Goal: Task Accomplishment & Management: Manage account settings

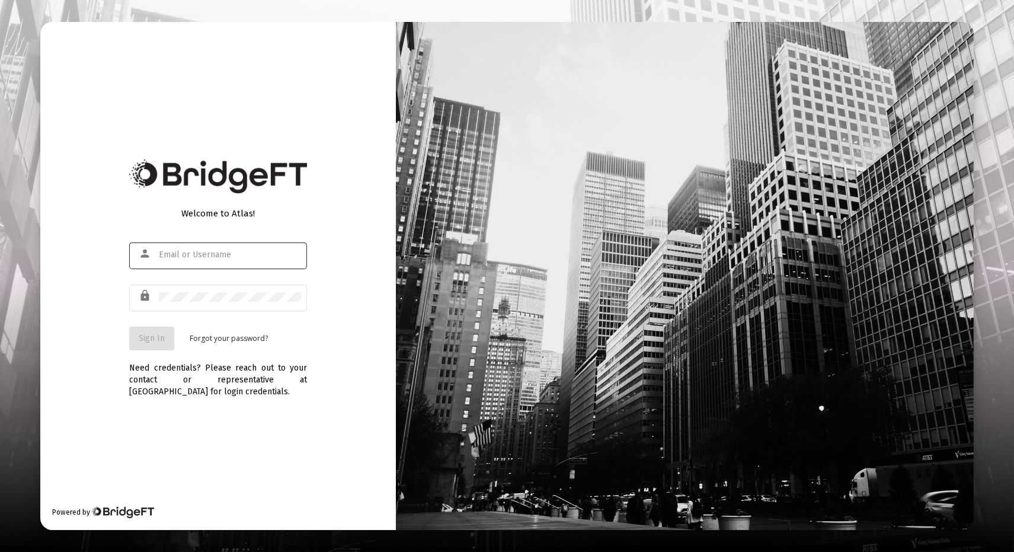
click at [198, 256] on input "text" at bounding box center [230, 254] width 142 height 9
type input "[EMAIL_ADDRESS][DOMAIN_NAME]"
click at [143, 333] on span "Sign In" at bounding box center [152, 338] width 26 height 10
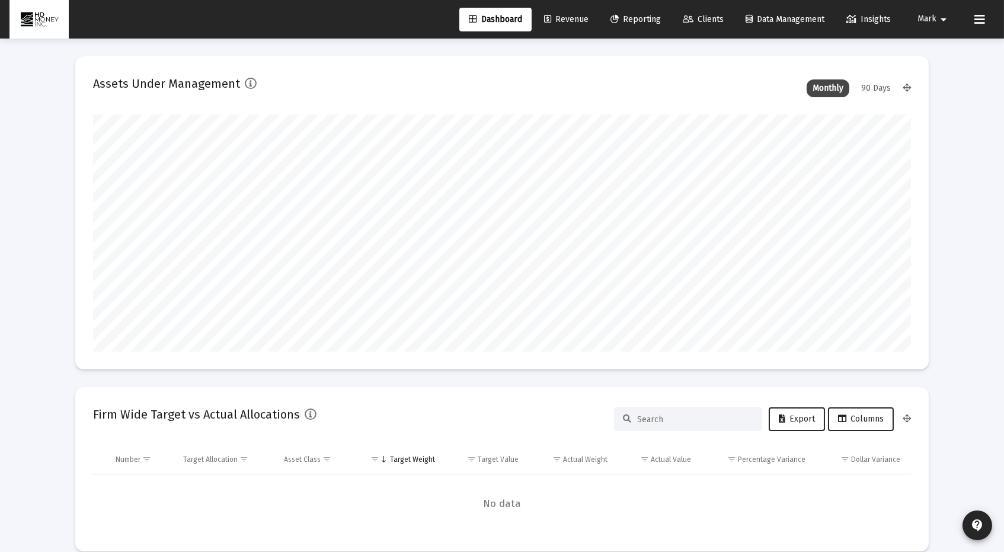
scroll to position [237, 440]
type input "[DATE]"
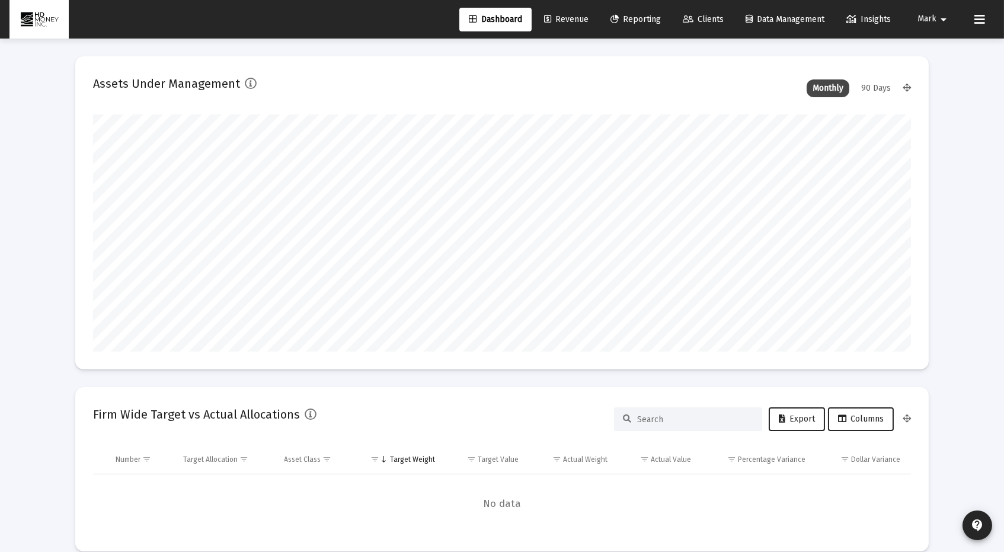
click at [565, 18] on span "Revenue" at bounding box center [566, 19] width 44 height 10
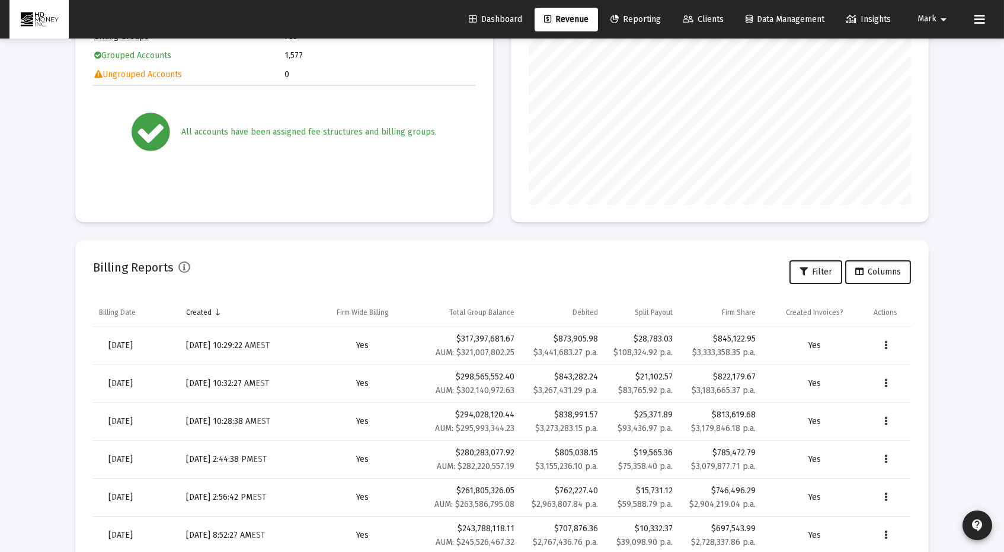
scroll to position [204, 0]
click at [133, 344] on span "[DATE]" at bounding box center [120, 343] width 24 height 10
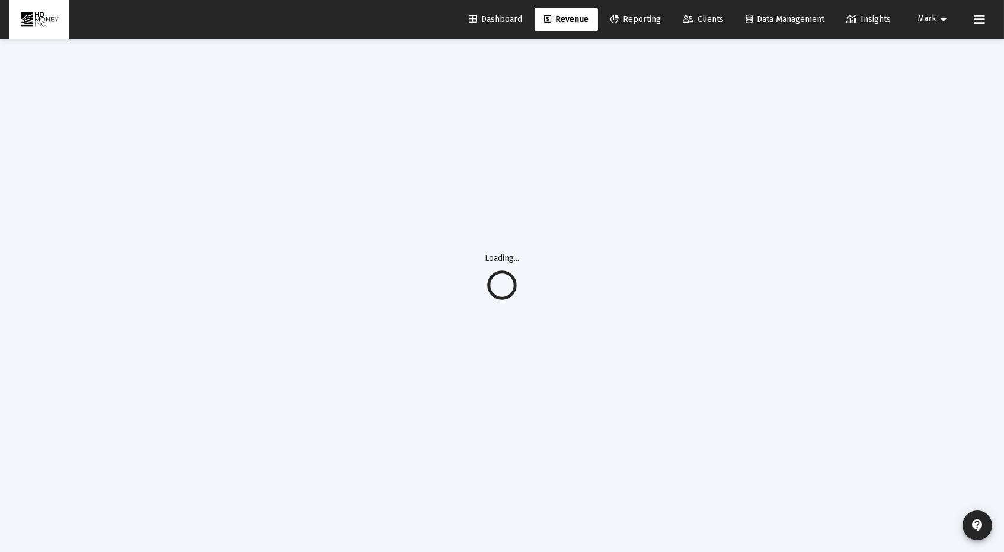
scroll to position [39, 0]
click at [141, 344] on div "Loading..." at bounding box center [501, 276] width 889 height 552
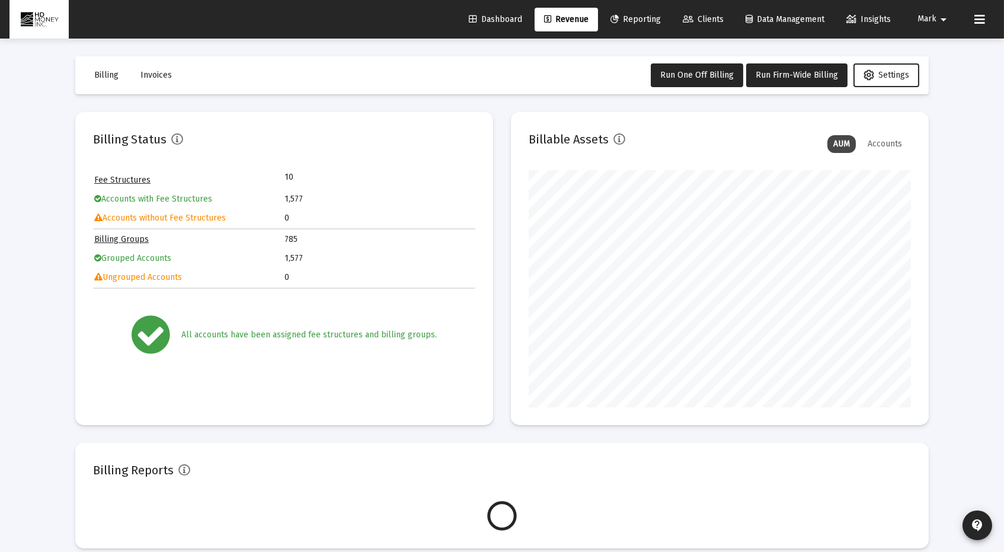
scroll to position [237, 382]
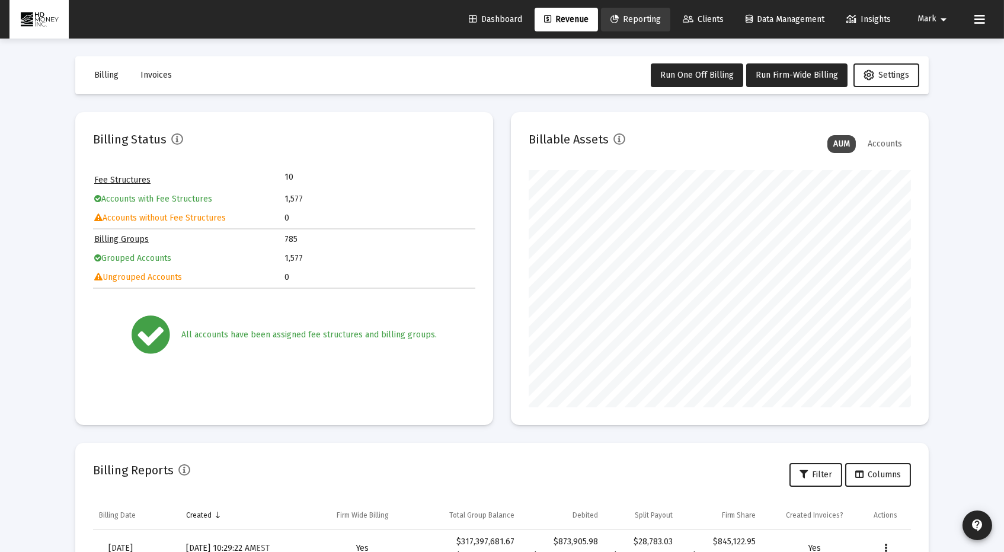
click at [628, 18] on span "Reporting" at bounding box center [635, 19] width 50 height 10
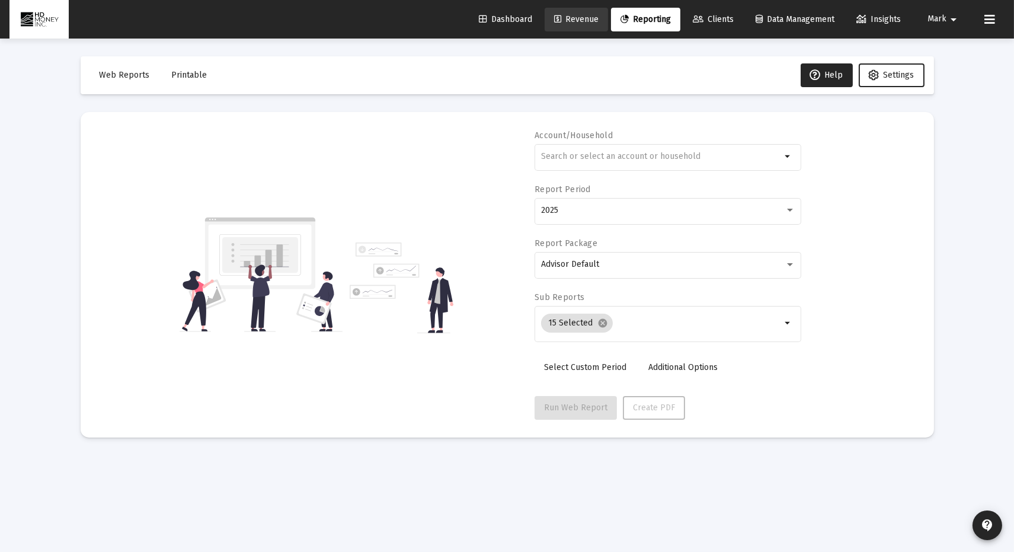
click at [572, 15] on span "Revenue" at bounding box center [576, 19] width 44 height 10
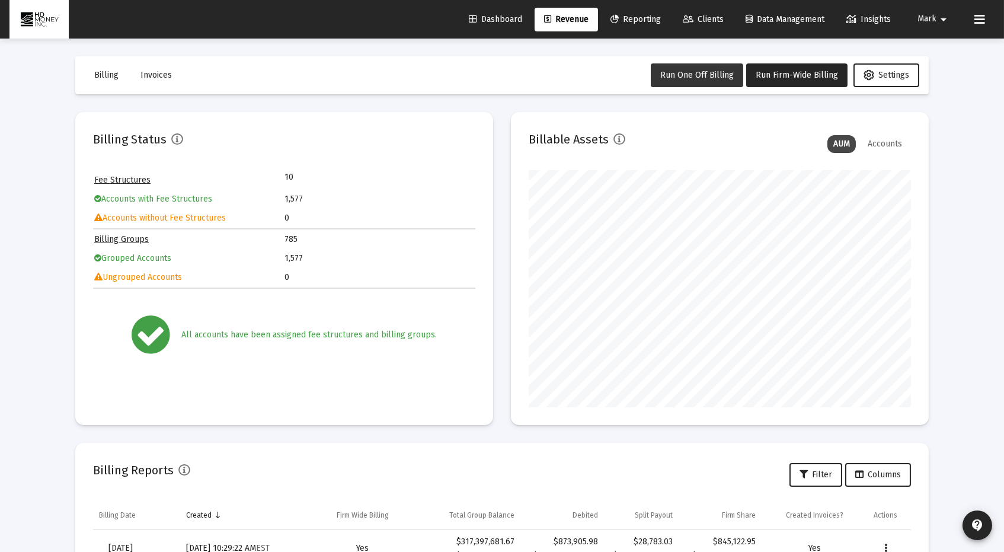
scroll to position [237, 382]
click at [102, 74] on span "Billing" at bounding box center [106, 75] width 24 height 10
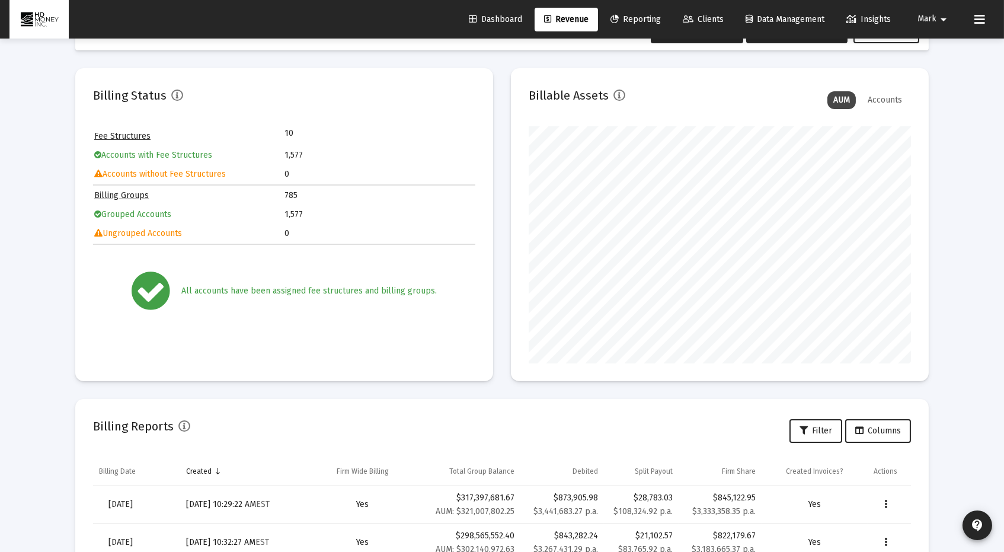
scroll to position [0, 0]
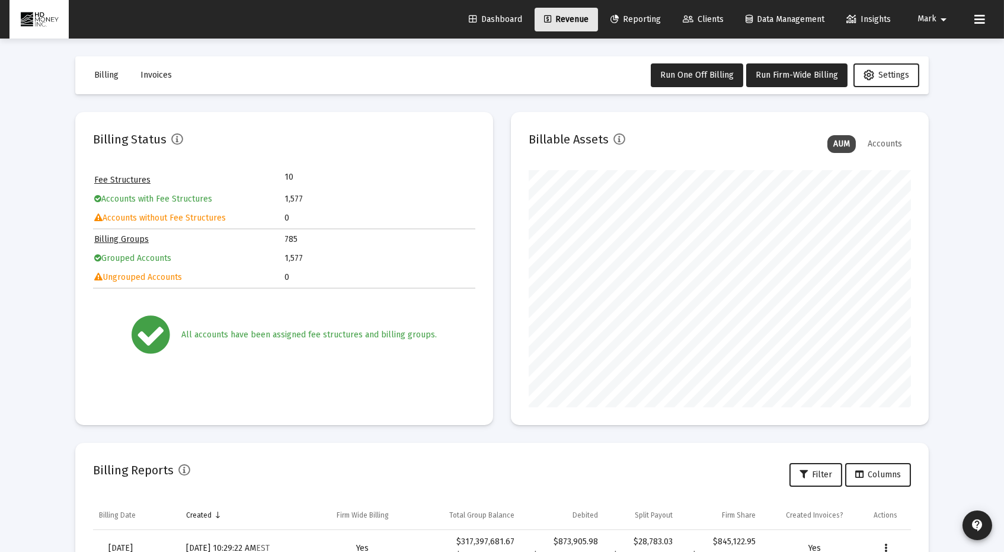
click at [566, 15] on span "Revenue" at bounding box center [566, 19] width 44 height 10
click at [482, 13] on link "Dashboard" at bounding box center [495, 20] width 72 height 24
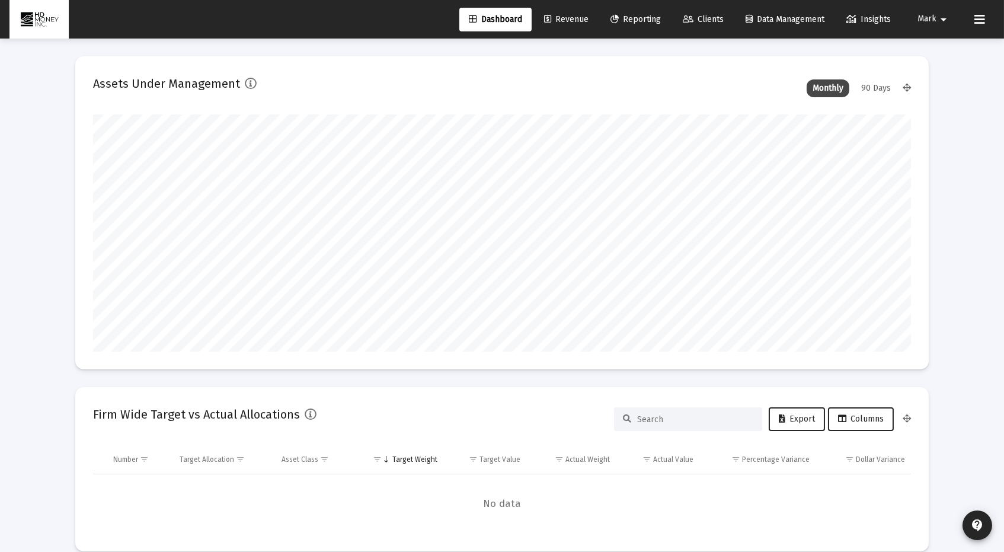
scroll to position [237, 440]
